Goal: Information Seeking & Learning: Learn about a topic

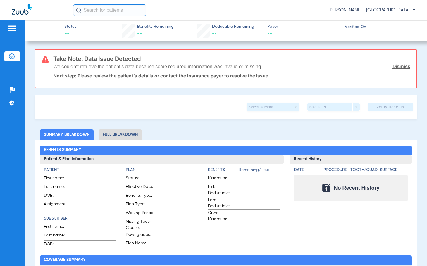
click at [96, 6] on input "text" at bounding box center [109, 10] width 73 height 12
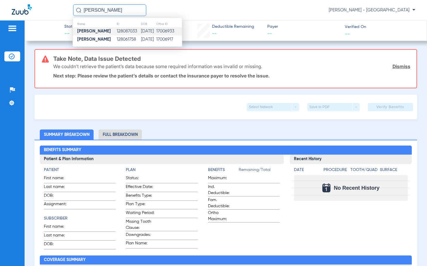
type input "[PERSON_NAME]"
click at [129, 30] on td "128087033" at bounding box center [128, 31] width 24 height 8
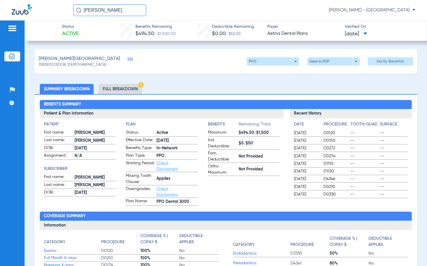
drag, startPoint x: 131, startPoint y: 87, endPoint x: 132, endPoint y: 92, distance: 5.9
click at [132, 92] on li "Full Breakdown" at bounding box center [119, 89] width 43 height 10
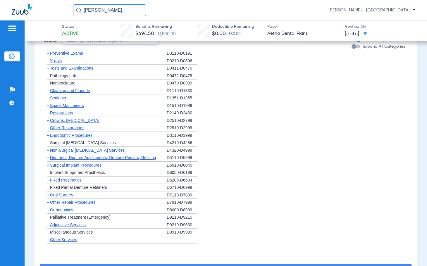
scroll to position [497, 0]
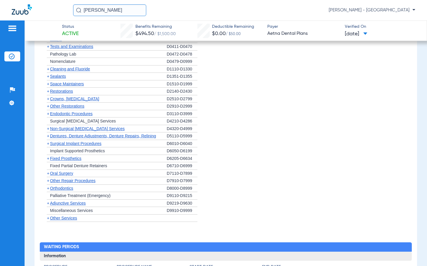
click at [58, 187] on span "Orthodontics" at bounding box center [61, 188] width 23 height 5
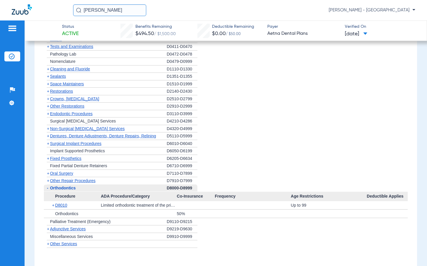
scroll to position [526, 0]
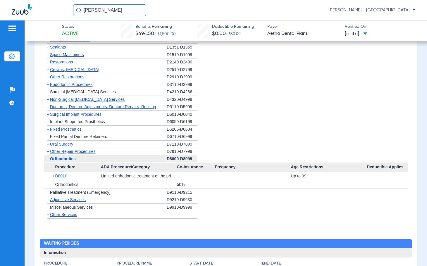
click at [298, 181] on div at bounding box center [328, 184] width 76 height 8
click at [62, 178] on span "D8010" at bounding box center [61, 176] width 12 height 5
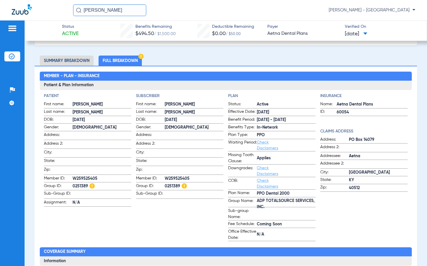
scroll to position [0, 0]
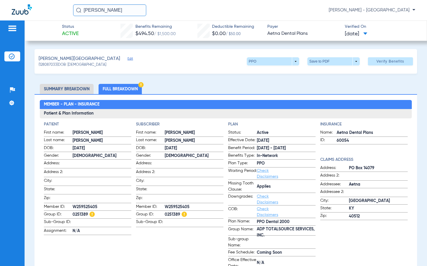
click at [76, 89] on li "Summary Breakdown" at bounding box center [67, 89] width 54 height 10
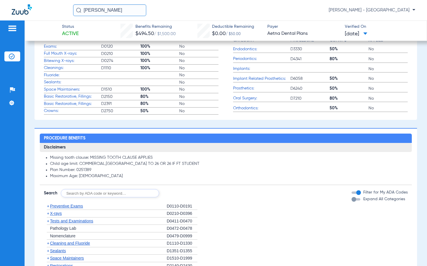
scroll to position [205, 0]
click at [248, 108] on span "Orthodontics:" at bounding box center [261, 108] width 57 height 6
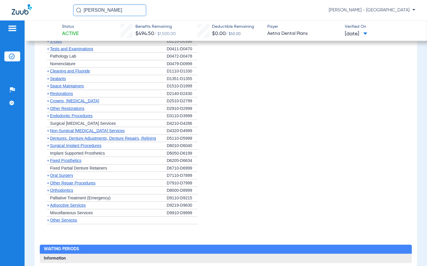
scroll to position [380, 0]
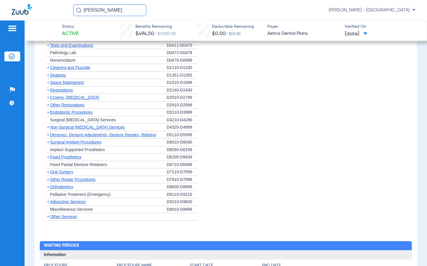
click at [66, 187] on span "Orthodontics" at bounding box center [61, 186] width 23 height 5
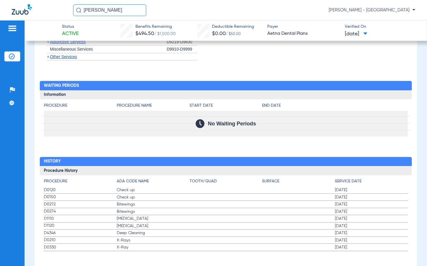
scroll to position [562, 0]
